Goal: Download file/media

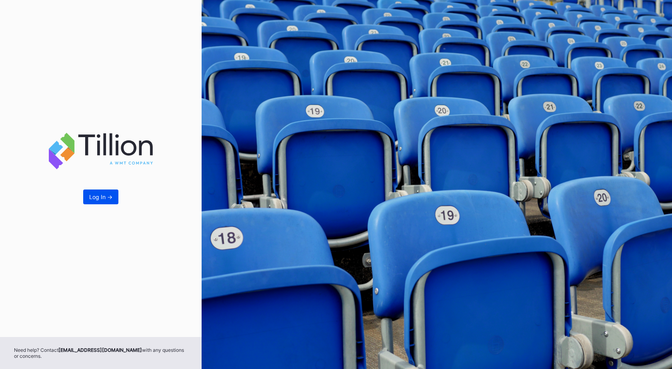
click at [108, 200] on div "Log In ->" at bounding box center [100, 196] width 23 height 7
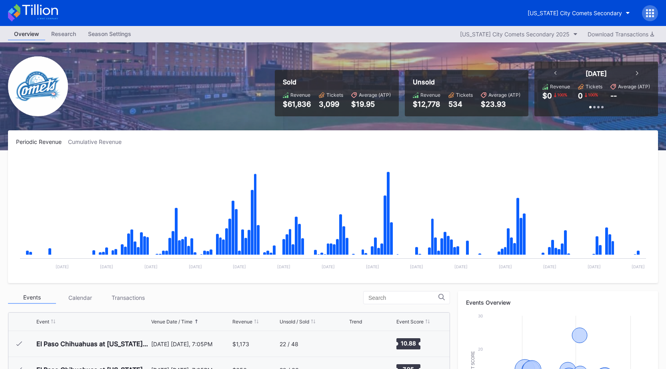
scroll to position [1687, 0]
click at [608, 31] on div "Download Transactions" at bounding box center [620, 34] width 66 height 7
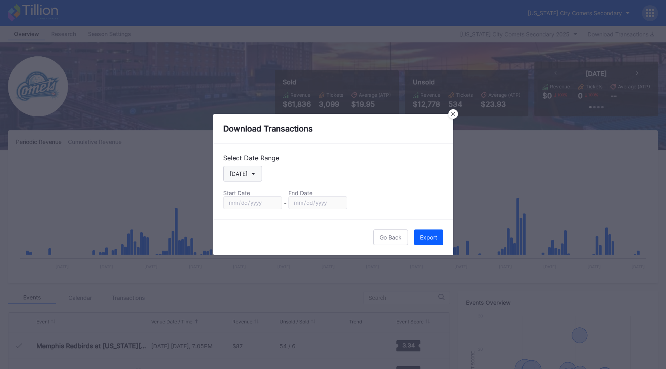
click at [249, 173] on button "[DATE]" at bounding box center [242, 174] width 39 height 16
click at [251, 271] on div "Custom" at bounding box center [246, 270] width 46 height 15
click at [271, 200] on input "[DATE]" at bounding box center [252, 202] width 59 height 13
type input "[DATE]"
click at [339, 201] on input "[DATE]" at bounding box center [317, 202] width 59 height 13
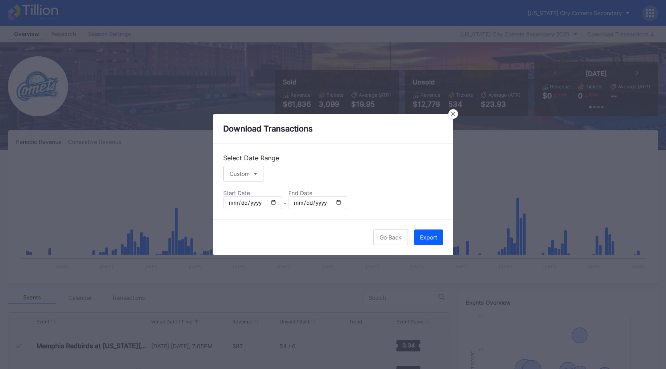
type input "[DATE]"
click at [433, 238] on div "Export" at bounding box center [428, 237] width 17 height 7
